Goal: Register for event/course

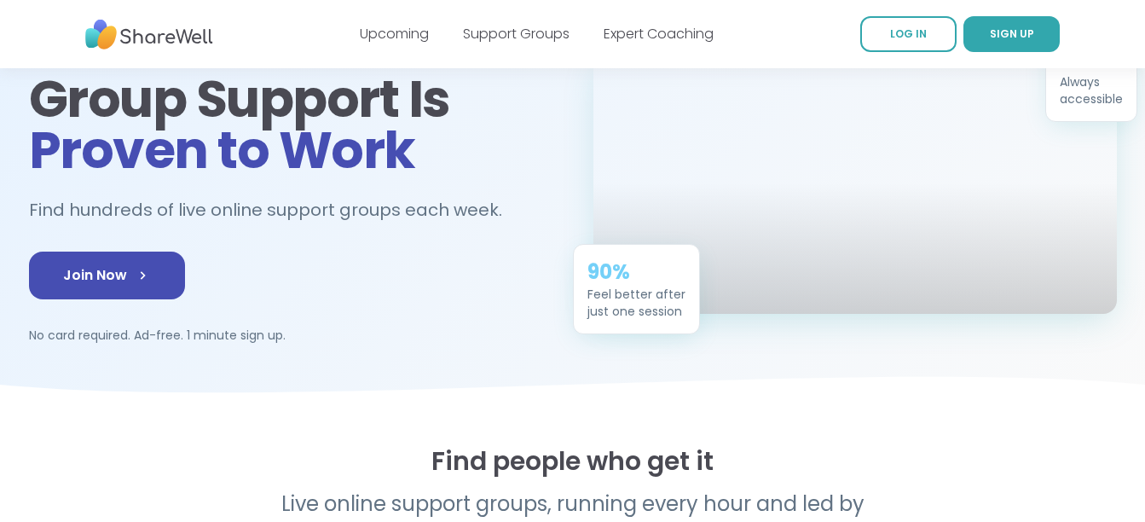
scroll to position [180, 0]
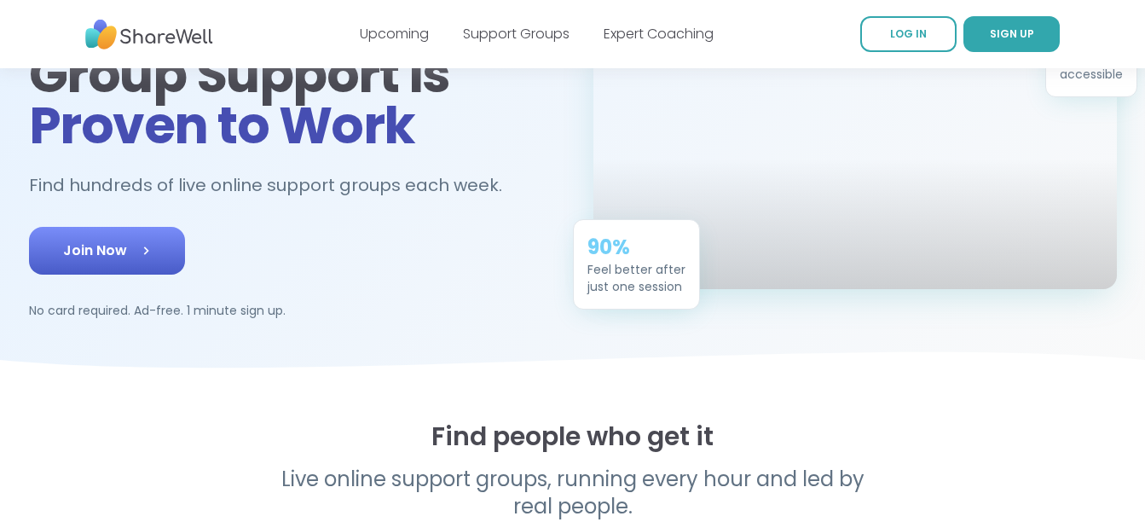
click at [129, 242] on span "Join Now" at bounding box center [107, 250] width 88 height 20
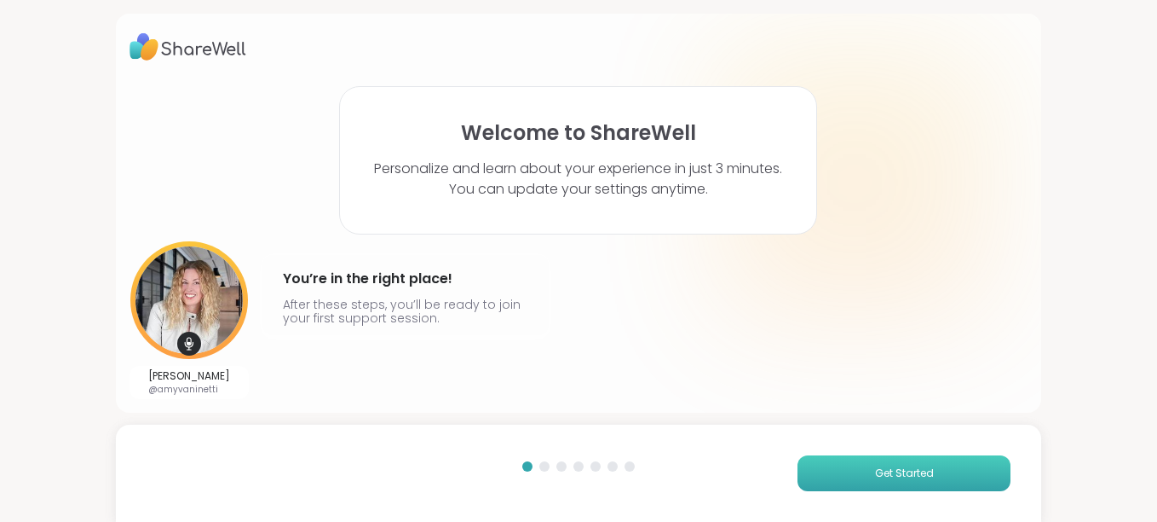
click at [881, 475] on span "Get Started" at bounding box center [904, 472] width 59 height 15
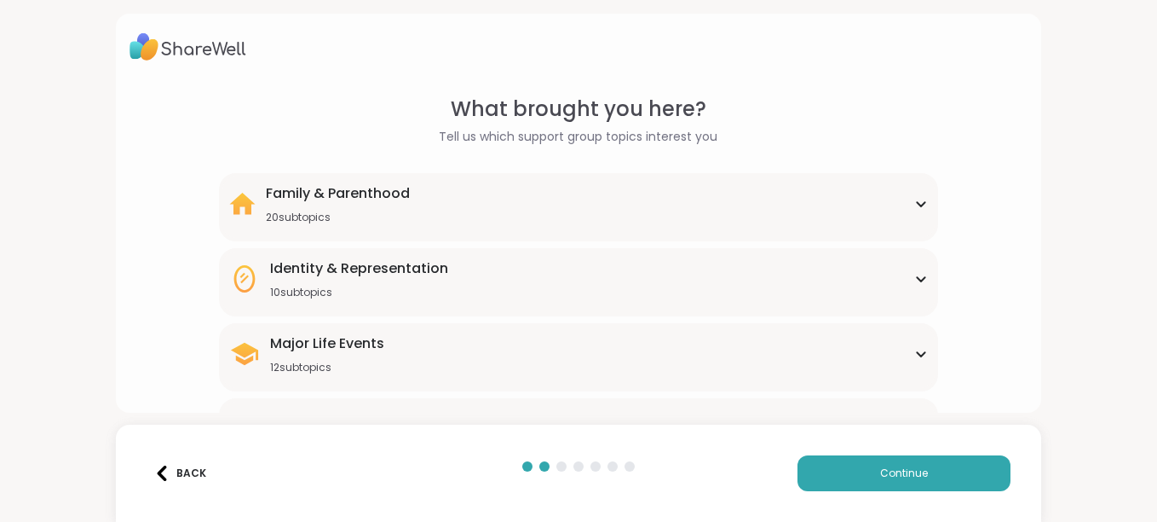
click at [563, 375] on div "Major Life Events 12 subtopics Abandonment Grief Healing Layoffs Life events Lo…" at bounding box center [578, 357] width 719 height 68
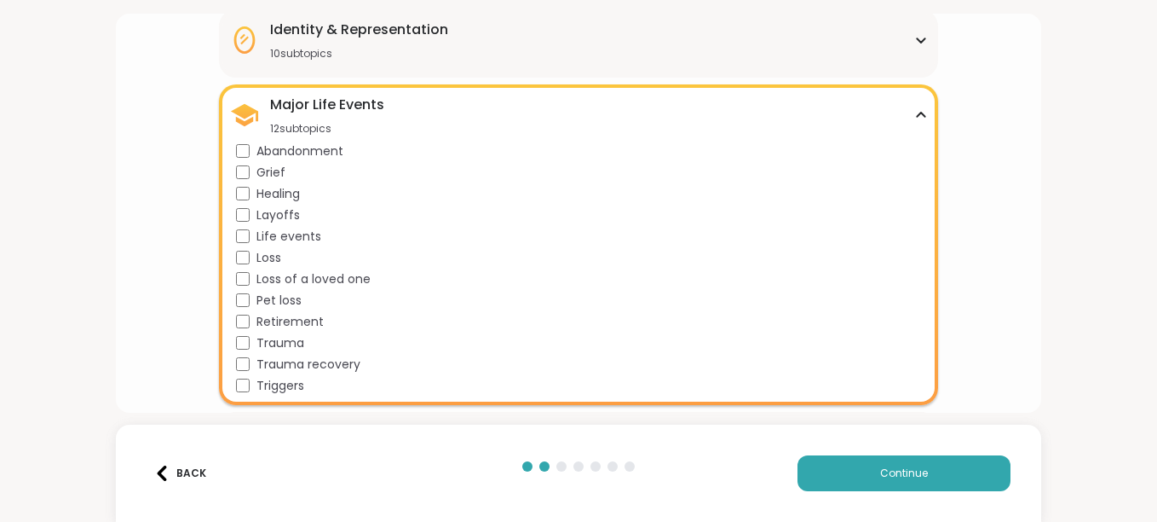
scroll to position [273, 0]
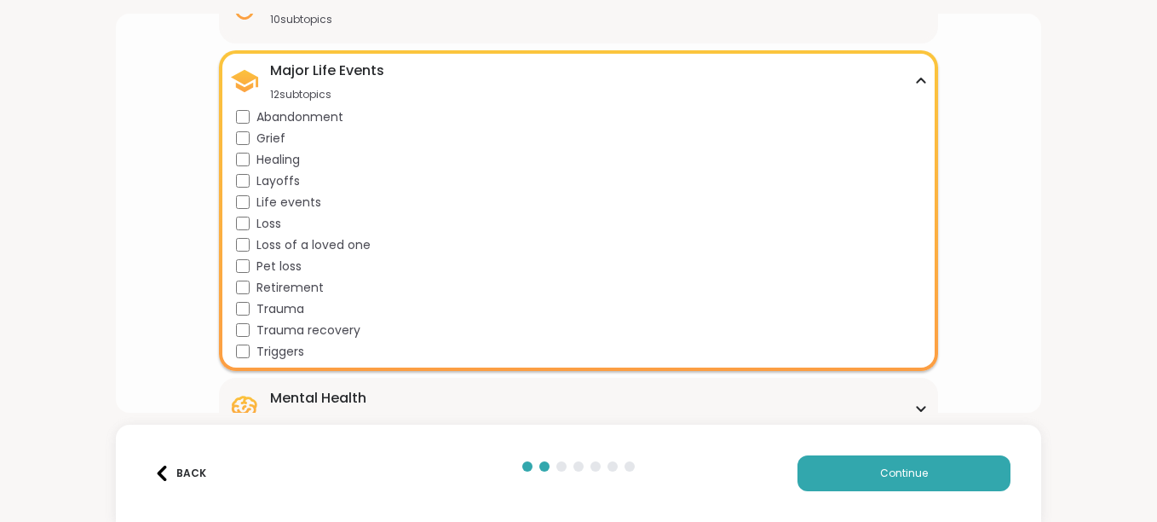
click at [287, 159] on span "Healing" at bounding box center [278, 160] width 43 height 18
click at [281, 199] on span "Life events" at bounding box center [289, 202] width 65 height 18
click at [272, 328] on span "Trauma recovery" at bounding box center [309, 330] width 104 height 18
click at [846, 461] on button "Continue" at bounding box center [904, 473] width 213 height 36
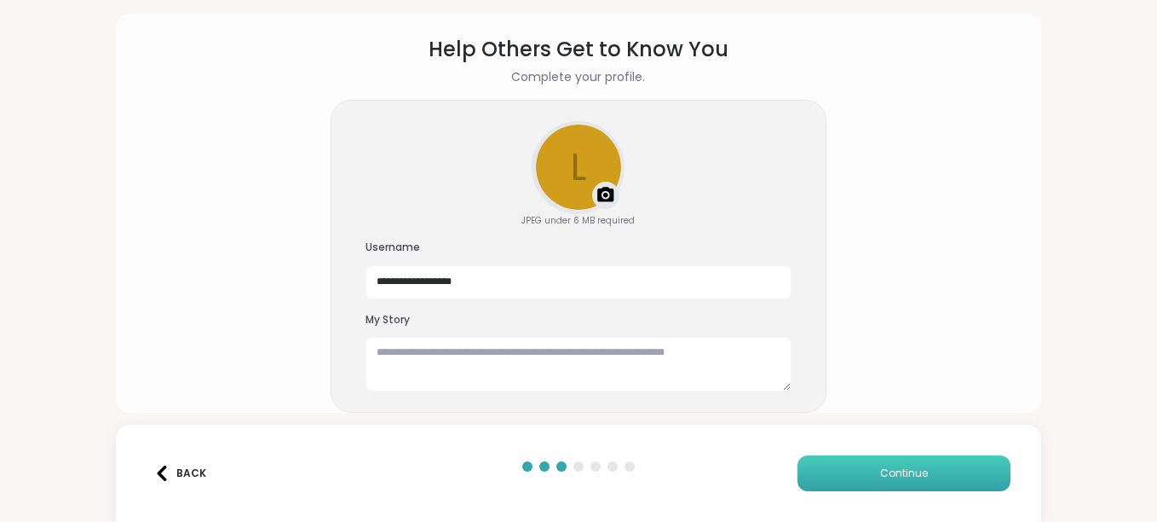
scroll to position [60, 0]
click at [511, 354] on textarea at bounding box center [579, 364] width 426 height 55
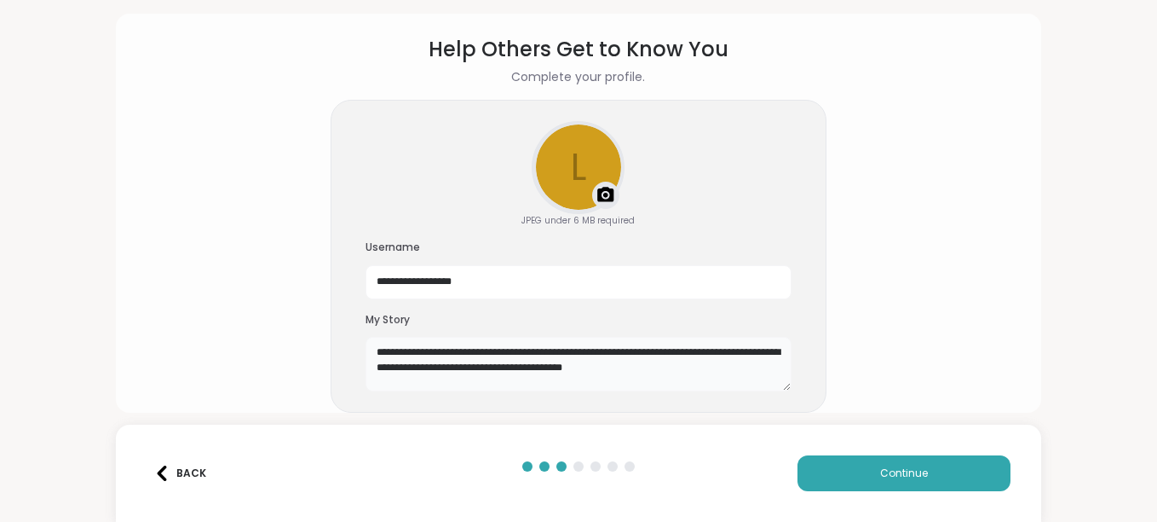
type textarea "**********"
click at [878, 483] on button "Continue" at bounding box center [904, 473] width 213 height 36
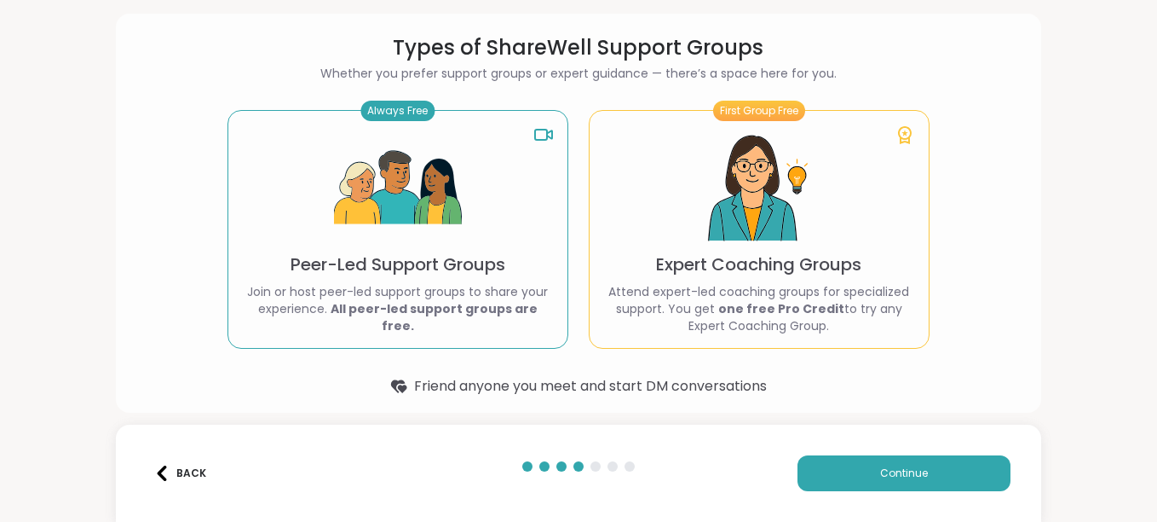
click at [733, 179] on img at bounding box center [759, 188] width 128 height 128
click at [880, 461] on button "Continue" at bounding box center [904, 473] width 213 height 36
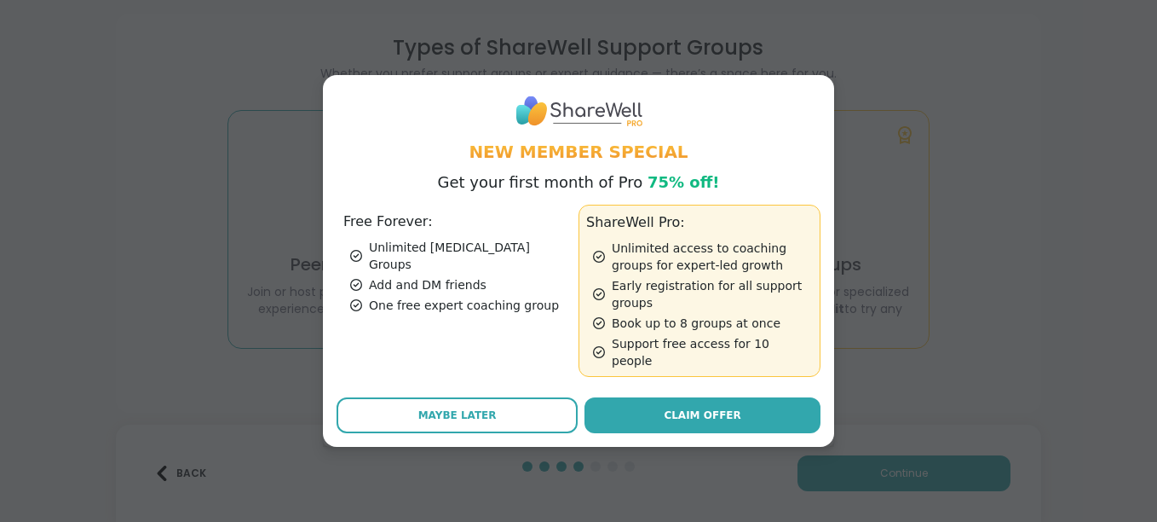
click at [366, 239] on div "Free Forever: Unlimited [MEDICAL_DATA] Groups Add and DM friends One free exper…" at bounding box center [458, 291] width 242 height 172
click at [651, 399] on link "Claim Offer" at bounding box center [703, 415] width 236 height 36
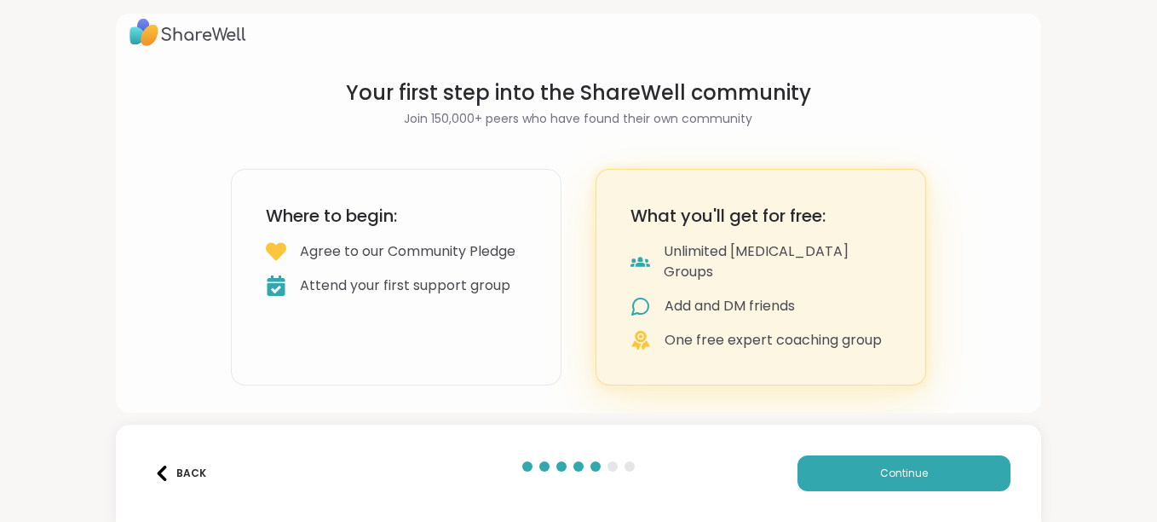
scroll to position [0, 0]
